Goal: Task Accomplishment & Management: Complete application form

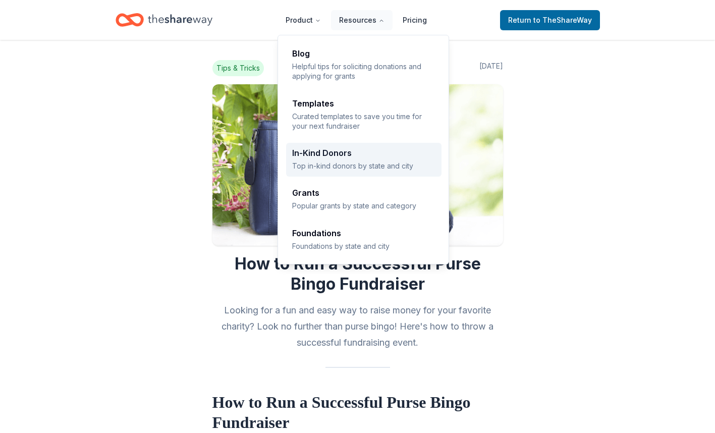
click at [342, 147] on link "In-Kind Donors Top in-kind donors by state and city" at bounding box center [363, 160] width 155 height 34
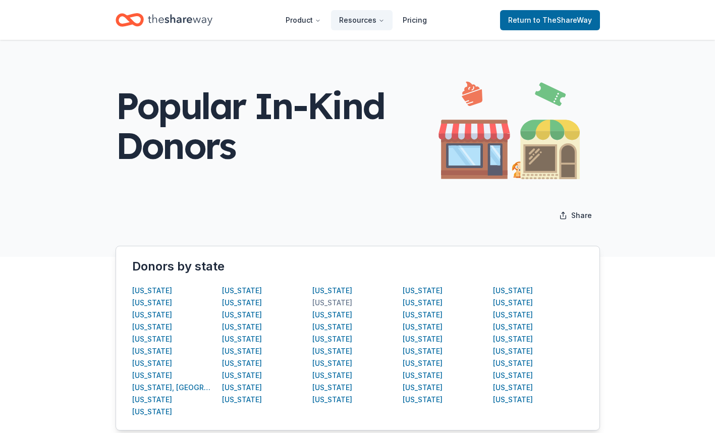
click at [331, 301] on div "Michigan" at bounding box center [332, 303] width 40 height 12
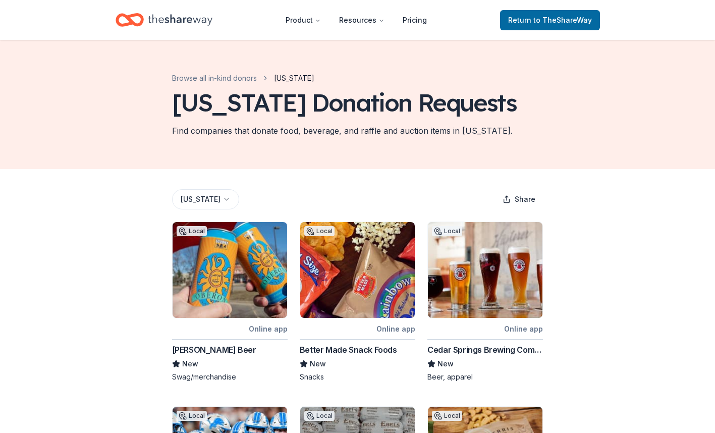
click at [196, 349] on div "Bell's Beer" at bounding box center [214, 350] width 84 height 12
click at [343, 272] on img at bounding box center [357, 270] width 115 height 96
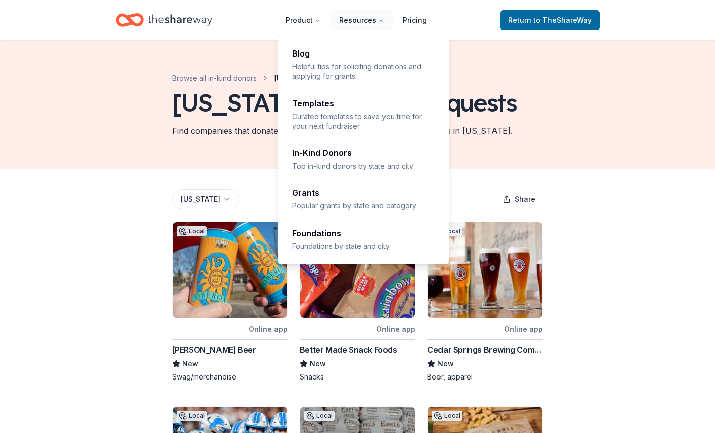
click at [375, 22] on button "Resources" at bounding box center [362, 20] width 62 height 20
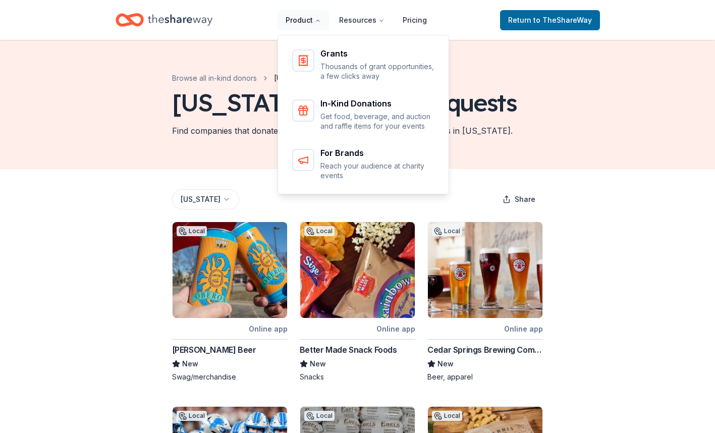
click at [313, 15] on button "Product" at bounding box center [302, 20] width 51 height 20
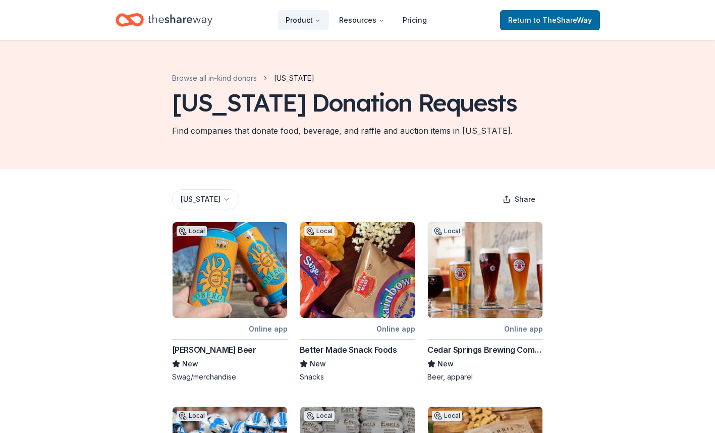
click at [313, 15] on button "Product" at bounding box center [302, 20] width 51 height 20
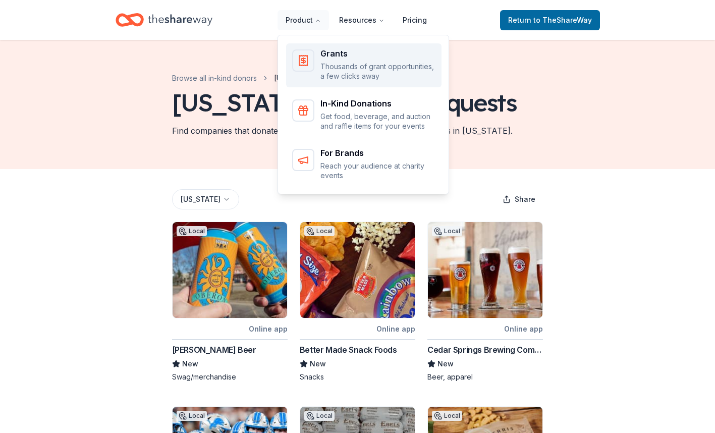
click at [347, 70] on p "Thousands of grant opportunities, a few clicks away" at bounding box center [377, 72] width 115 height 20
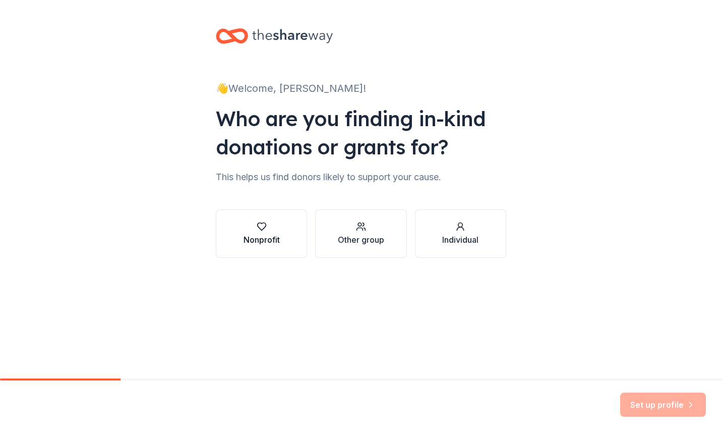
click at [269, 221] on button "Nonprofit" at bounding box center [261, 233] width 91 height 48
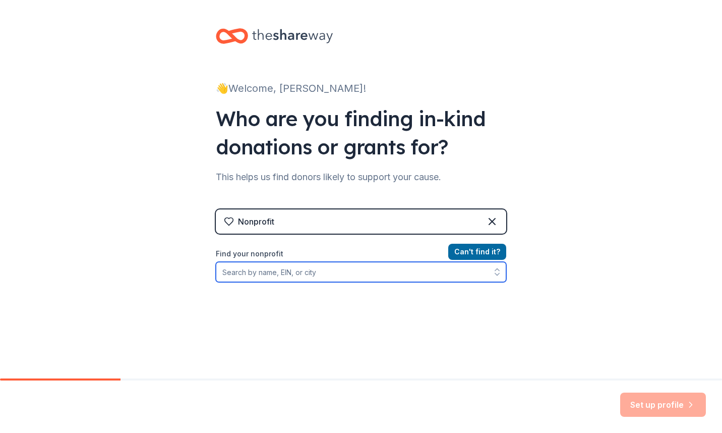
click at [385, 272] on input "Find your nonprofit" at bounding box center [361, 272] width 291 height 20
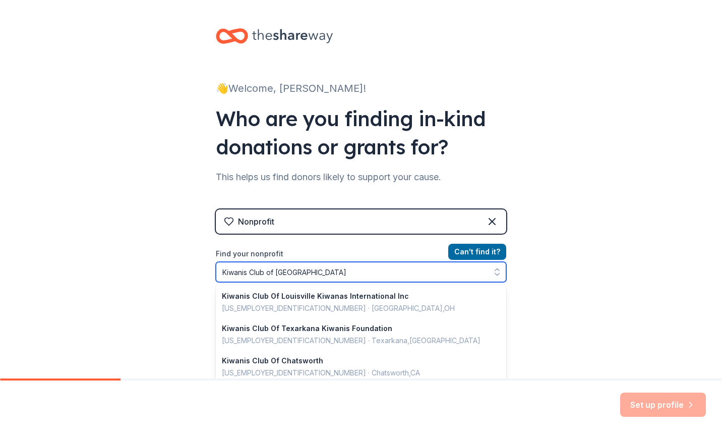
type input "Kiwanis Club of East Lansing"
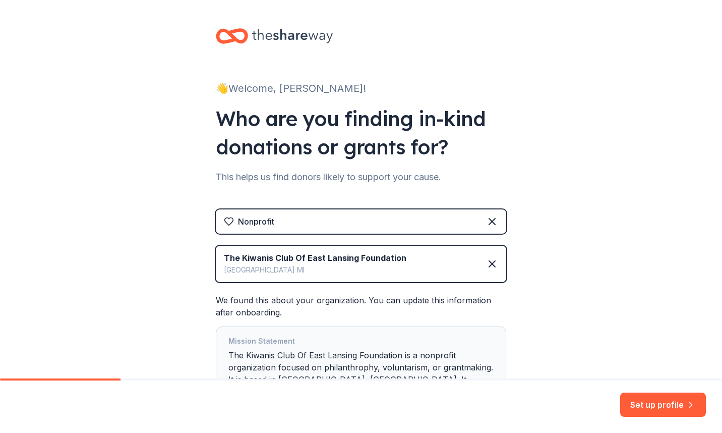
scroll to position [88, 0]
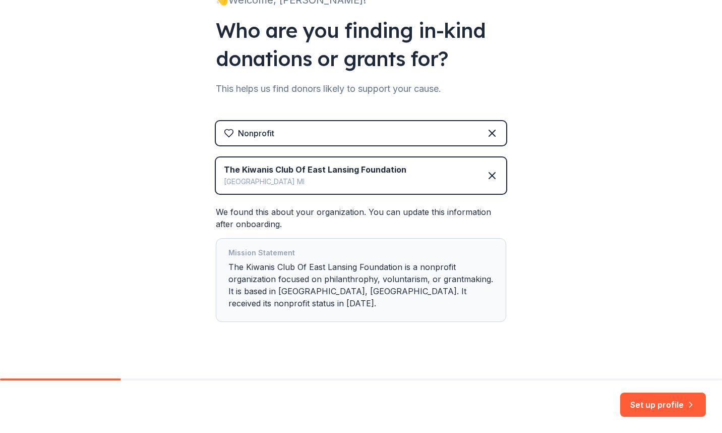
click at [489, 294] on div "Mission Statement The Kiwanis Club Of East Lansing Foundation is a nonprofit or…" at bounding box center [361, 280] width 265 height 67
click at [672, 400] on button "Set up profile" at bounding box center [663, 404] width 86 height 24
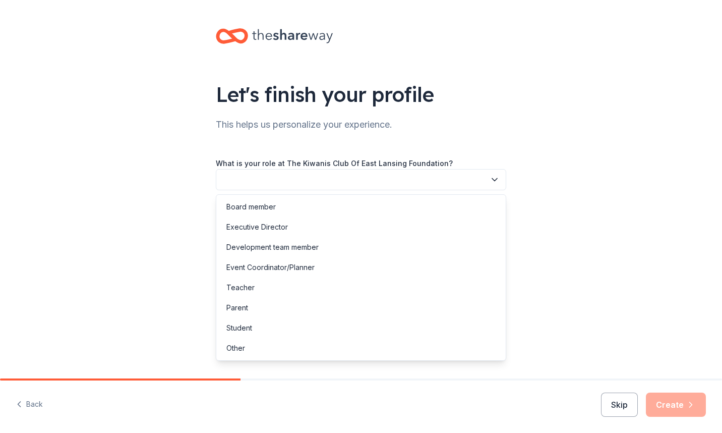
click at [499, 178] on icon "button" at bounding box center [495, 180] width 10 height 10
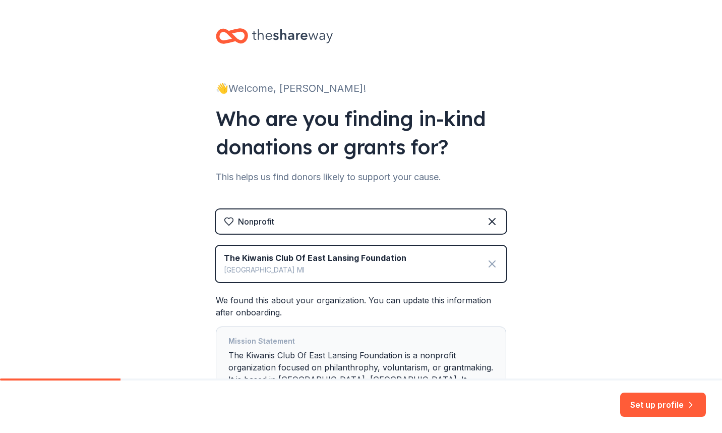
click at [488, 268] on icon at bounding box center [492, 264] width 12 height 12
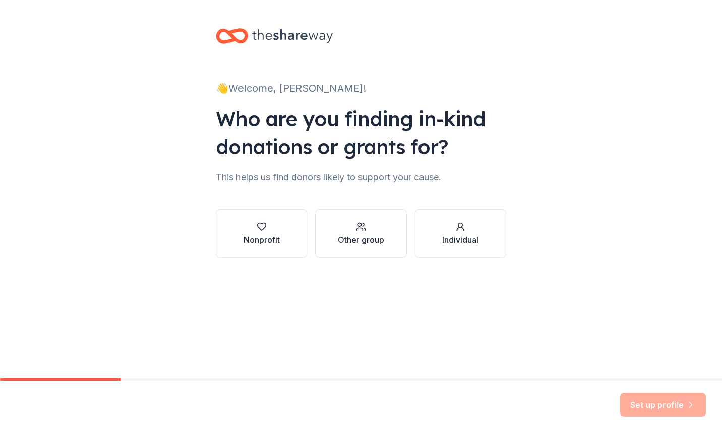
click at [645, 382] on div "Set up profile" at bounding box center [361, 406] width 722 height 52
click at [270, 231] on div "button" at bounding box center [262, 226] width 36 height 10
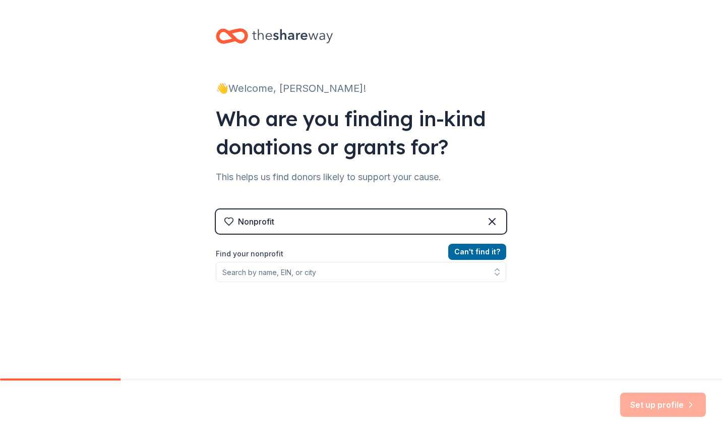
click at [274, 226] on div "Nonprofit" at bounding box center [361, 221] width 291 height 24
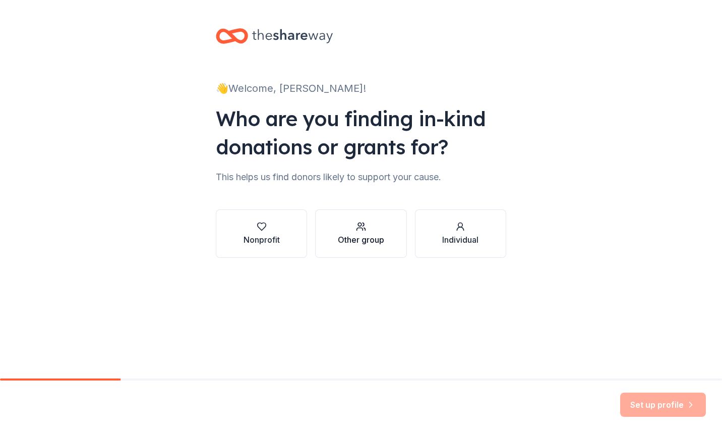
click at [375, 228] on div "button" at bounding box center [361, 226] width 46 height 10
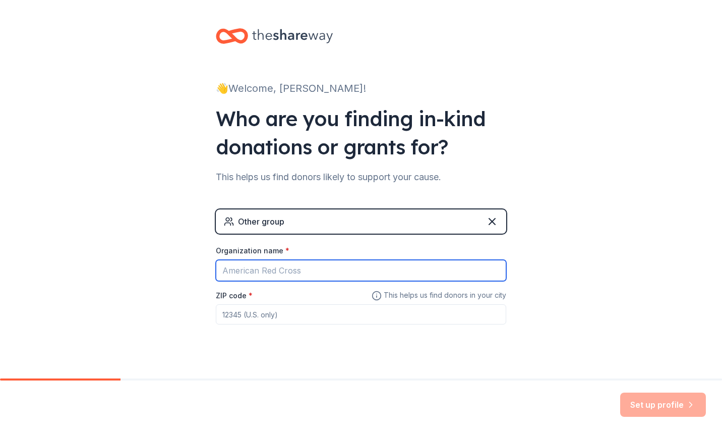
click at [375, 270] on input "Organization name *" at bounding box center [361, 270] width 291 height 21
type input "E"
type input "Kiwanis Club of [GEOGRAPHIC_DATA]"
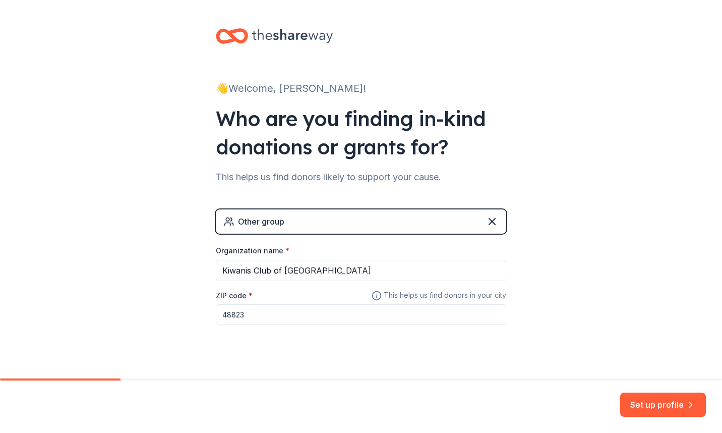
type input "48823"
click at [555, 338] on div "👋 Welcome, [PERSON_NAME]! Who are you finding in-kind donations or grants for? …" at bounding box center [361, 196] width 722 height 393
click at [660, 410] on button "Set up profile" at bounding box center [663, 404] width 86 height 24
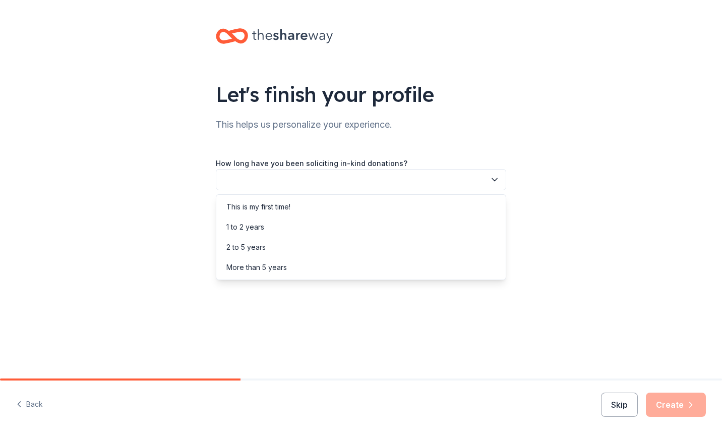
click at [497, 181] on icon "button" at bounding box center [495, 180] width 10 height 10
click at [467, 213] on div "This is my first time!" at bounding box center [361, 207] width 286 height 20
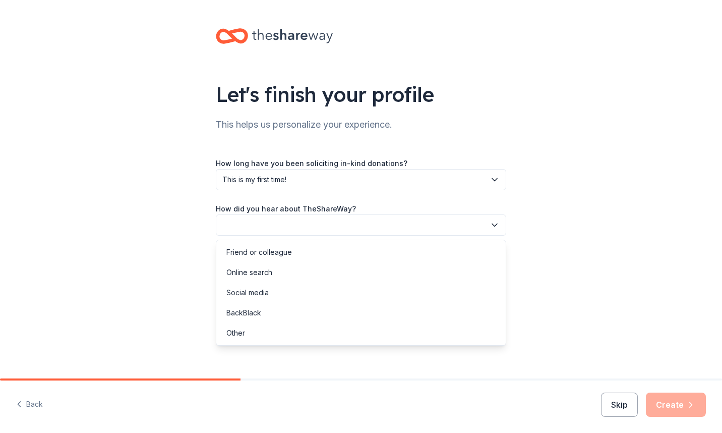
click at [491, 225] on icon "button" at bounding box center [495, 225] width 10 height 10
click at [414, 270] on div "Online search" at bounding box center [361, 272] width 286 height 20
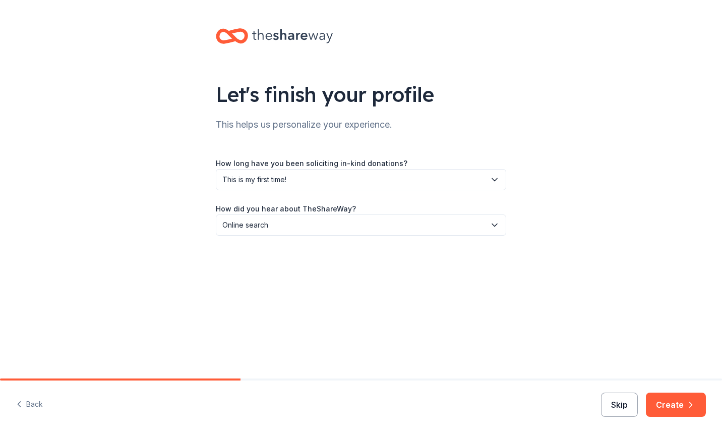
click at [623, 402] on button "Skip" at bounding box center [619, 404] width 37 height 24
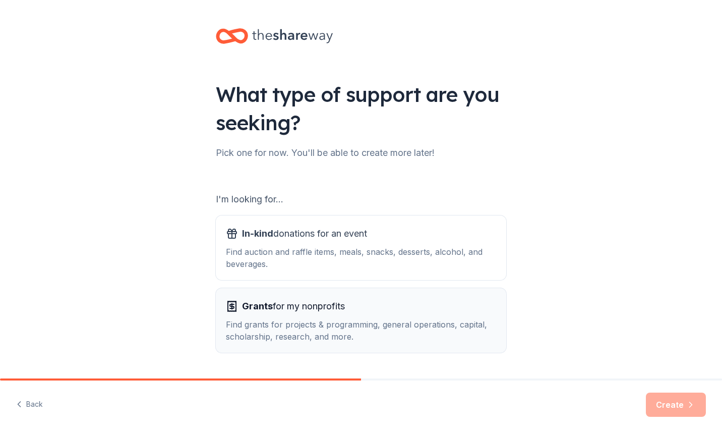
click at [377, 336] on div "Find grants for projects & programming, general operations, capital, scholarshi…" at bounding box center [361, 330] width 270 height 24
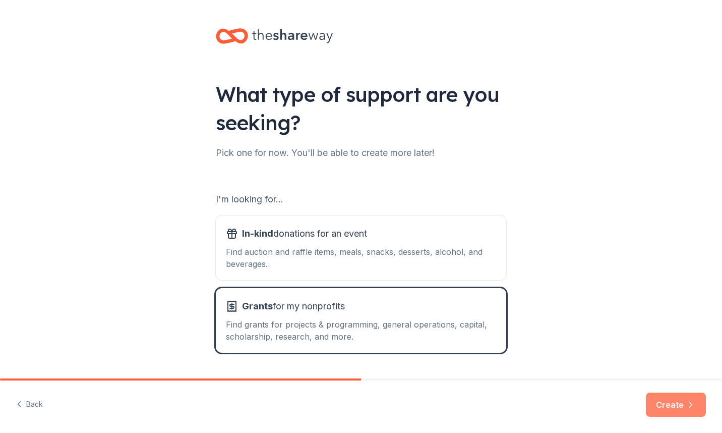
click at [675, 402] on button "Create" at bounding box center [676, 404] width 60 height 24
